Goal: Information Seeking & Learning: Learn about a topic

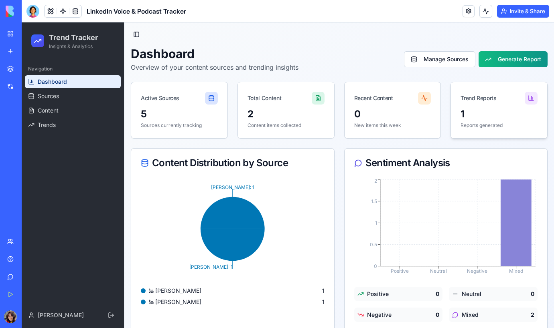
click at [478, 102] on div "Trend Reports" at bounding box center [499, 95] width 96 height 26
click at [520, 60] on button "Generate Report" at bounding box center [512, 59] width 69 height 16
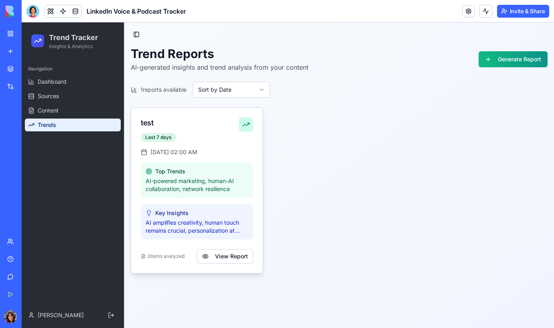
click at [215, 173] on div "Top Trends" at bounding box center [197, 172] width 103 height 8
click at [230, 255] on button "View Report" at bounding box center [225, 256] width 56 height 14
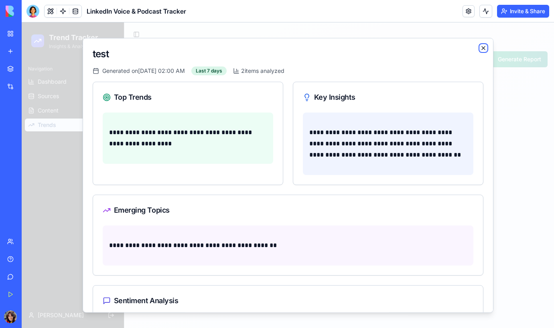
click at [483, 49] on icon "button" at bounding box center [483, 48] width 6 height 6
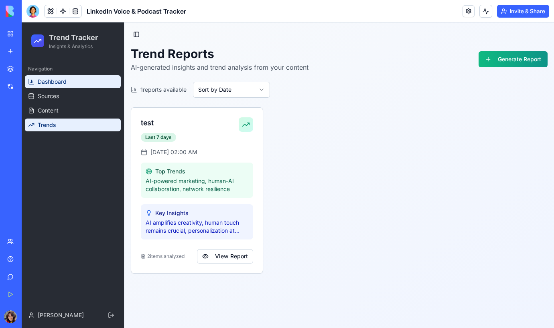
click at [63, 83] on span "Dashboard" at bounding box center [52, 82] width 29 height 8
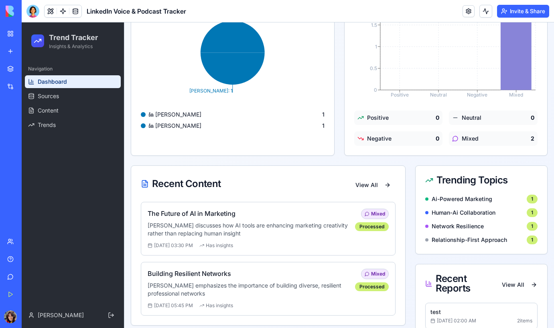
scroll to position [194, 0]
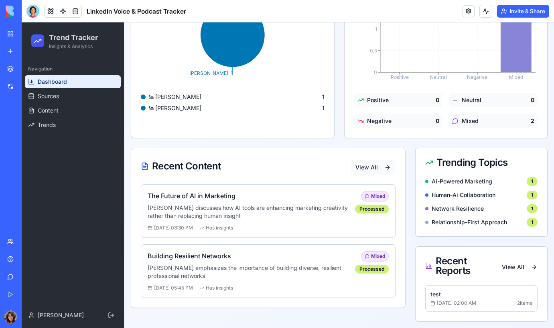
click at [367, 169] on button "View All" at bounding box center [372, 167] width 45 height 14
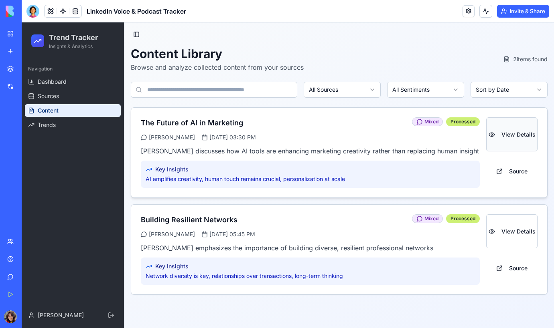
click at [516, 135] on button "View Details" at bounding box center [511, 134] width 51 height 34
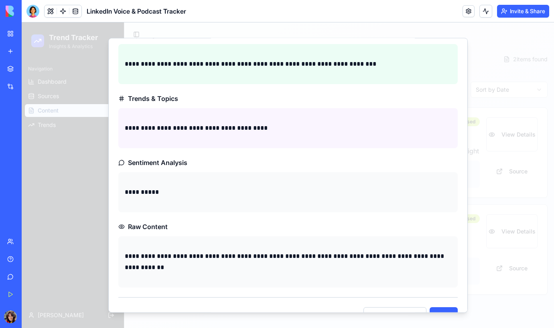
scroll to position [134, 0]
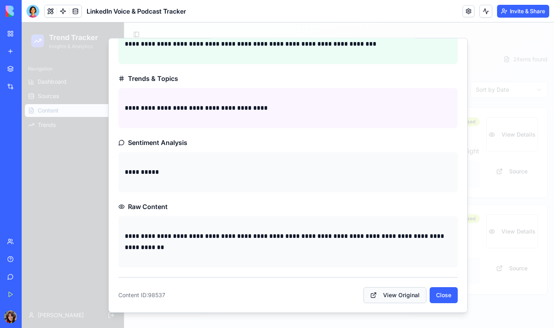
click at [402, 297] on link "View Original" at bounding box center [394, 295] width 63 height 16
click at [444, 297] on button "Close" at bounding box center [443, 295] width 28 height 16
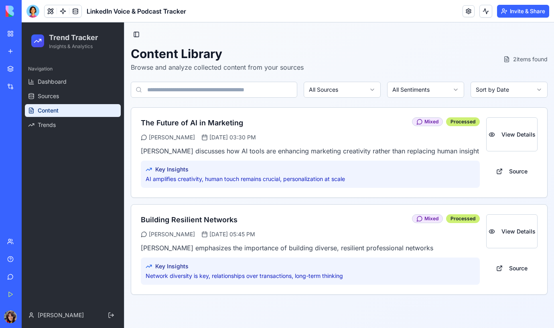
click at [12, 16] on img at bounding box center [31, 11] width 50 height 11
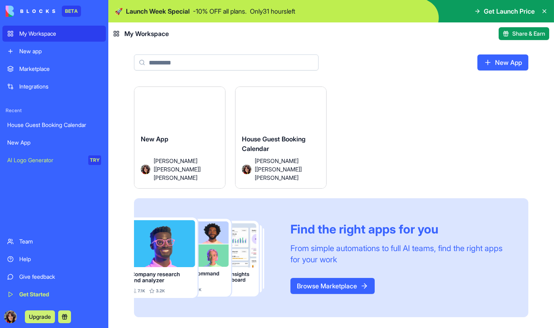
click at [36, 35] on div "My Workspace" at bounding box center [60, 34] width 82 height 8
click at [30, 295] on div "Get Started" at bounding box center [60, 295] width 82 height 8
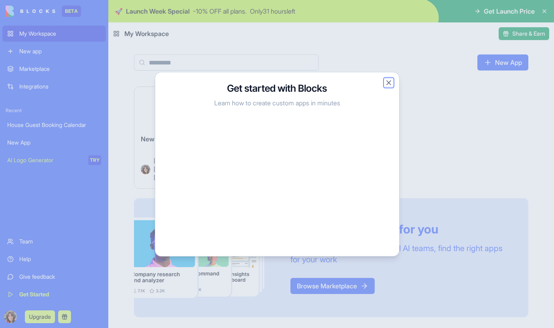
click at [388, 84] on button "Close" at bounding box center [389, 83] width 8 height 8
